Goal: Navigation & Orientation: Find specific page/section

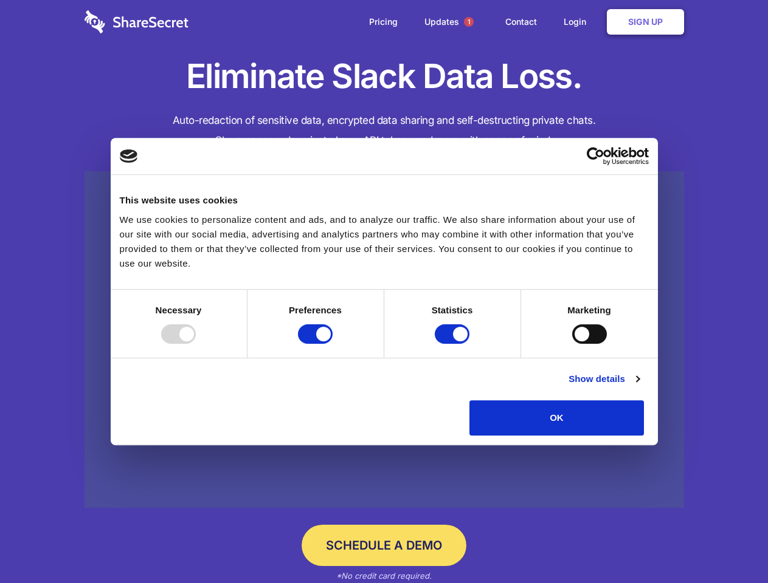
click at [196, 344] on div at bounding box center [178, 334] width 35 height 19
click at [332, 344] on input "Preferences" at bounding box center [315, 334] width 35 height 19
checkbox input "false"
click at [453, 344] on input "Statistics" at bounding box center [452, 334] width 35 height 19
checkbox input "false"
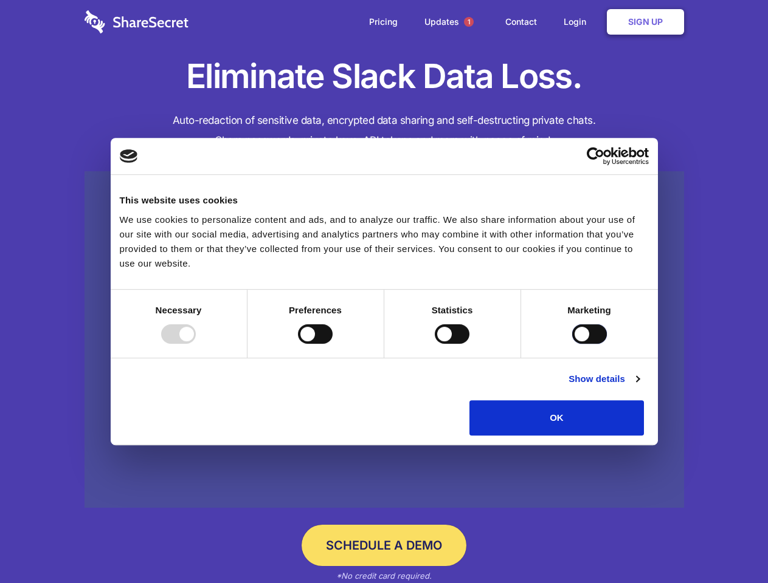
click at [572, 344] on input "Marketing" at bounding box center [589, 334] width 35 height 19
checkbox input "true"
click at [639, 387] on link "Show details" at bounding box center [603, 379] width 71 height 15
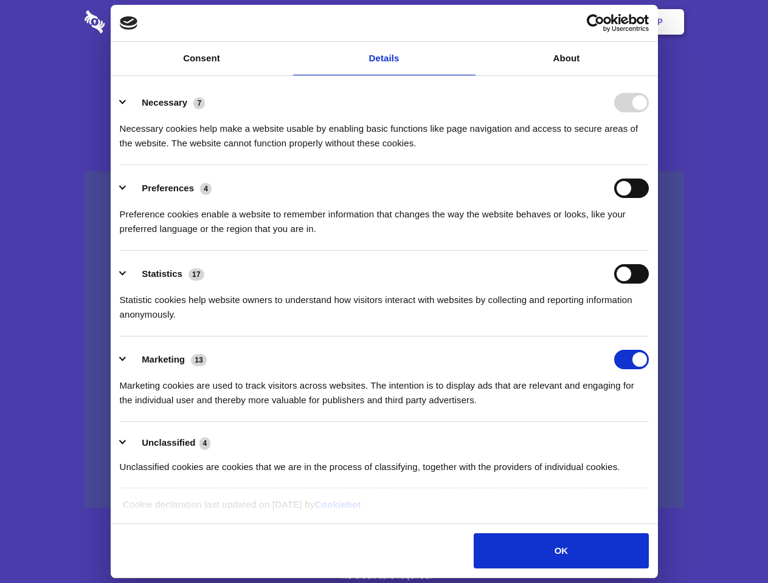
click at [648, 165] on li "Necessary 7 Necessary cookies help make a website usable by enabling basic func…" at bounding box center [384, 123] width 529 height 86
click at [468, 22] on span "1" at bounding box center [469, 22] width 10 height 10
